Goal: Task Accomplishment & Management: Manage account settings

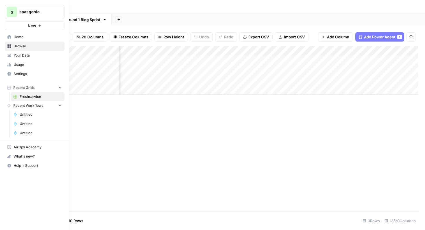
scroll to position [0, 297]
click at [7, 40] on link "Home" at bounding box center [35, 36] width 60 height 9
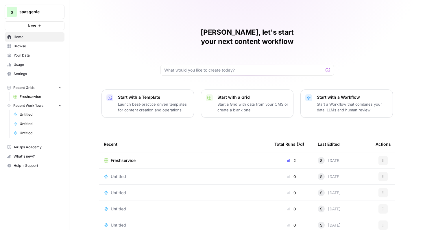
drag, startPoint x: 7, startPoint y: 40, endPoint x: 25, endPoint y: 62, distance: 28.5
click at [25, 62] on link "Usage" at bounding box center [35, 64] width 60 height 9
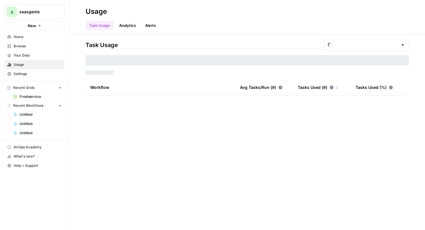
type input "August Included Tasks"
click at [27, 54] on span "Your Data" at bounding box center [38, 55] width 48 height 5
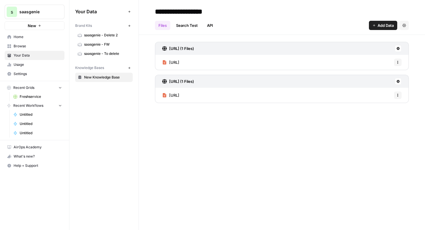
click at [397, 60] on button "Options" at bounding box center [398, 63] width 8 height 8
click at [359, 63] on div "[URL] Options" at bounding box center [282, 62] width 254 height 15
drag, startPoint x: 25, startPoint y: 62, endPoint x: 117, endPoint y: 58, distance: 92.2
click at [117, 58] on link "saasgenie - To delete" at bounding box center [103, 53] width 57 height 9
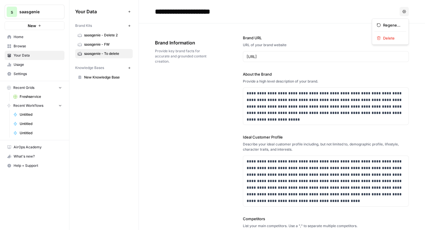
click at [402, 12] on icon "button" at bounding box center [403, 11] width 3 height 3
click at [390, 38] on span "Delete" at bounding box center [392, 38] width 18 height 6
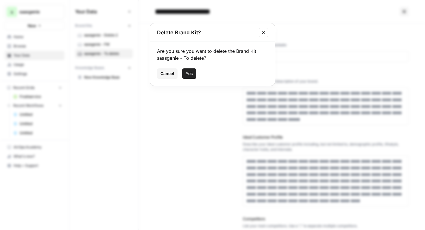
click at [196, 74] on div "Cancel Yes" at bounding box center [212, 73] width 111 height 10
click at [191, 75] on span "Yes" at bounding box center [188, 74] width 7 height 6
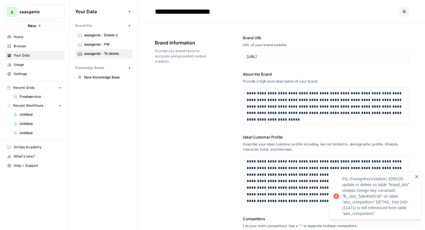
click at [27, 36] on span "Home" at bounding box center [38, 36] width 48 height 5
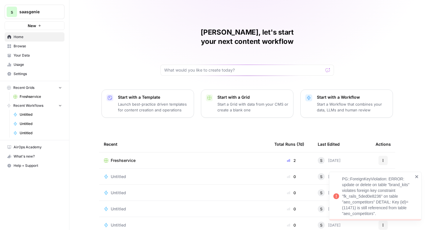
scroll to position [19, 0]
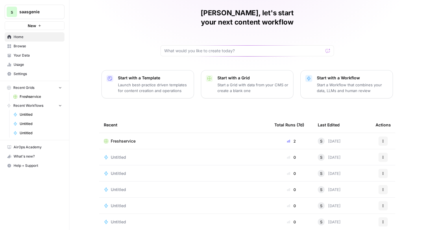
click at [38, 155] on div "What's new?" at bounding box center [34, 156] width 59 height 9
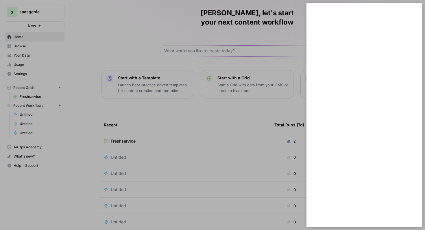
click at [38, 149] on div at bounding box center [212, 115] width 425 height 230
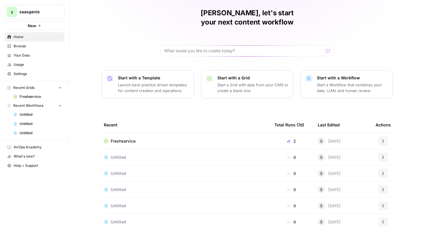
click at [38, 149] on span "AirOps Academy" at bounding box center [38, 147] width 48 height 5
